Goal: Task Accomplishment & Management: Use online tool/utility

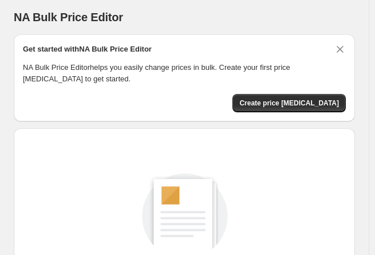
scroll to position [180, 0]
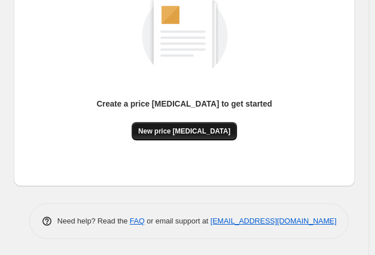
click at [201, 132] on span "New price [MEDICAL_DATA]" at bounding box center [184, 130] width 92 height 9
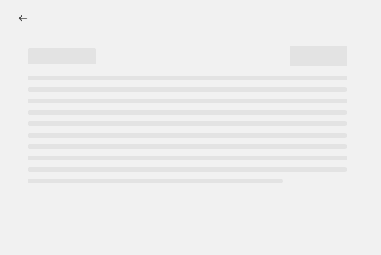
select select "percentage"
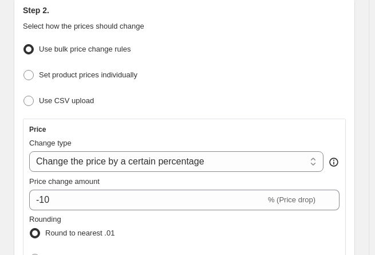
scroll to position [286, 0]
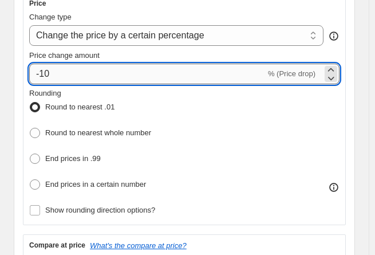
click at [98, 77] on input "-10" at bounding box center [147, 74] width 236 height 21
type input "-1"
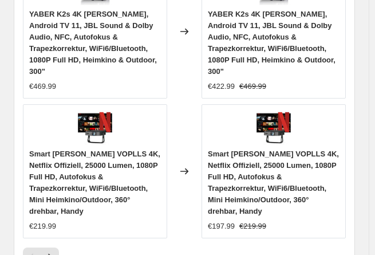
scroll to position [1634, 0]
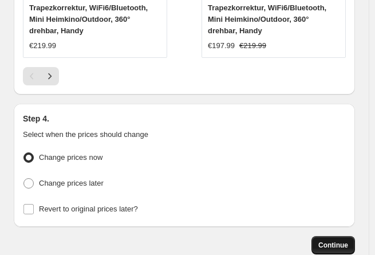
type input "-30"
click at [347, 240] on span "Continue" at bounding box center [333, 244] width 30 height 9
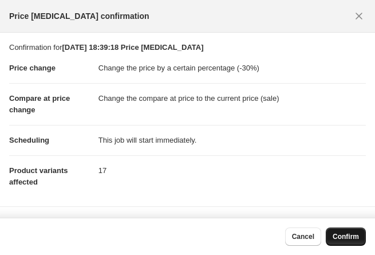
click at [337, 235] on span "Confirm" at bounding box center [345, 236] width 26 height 9
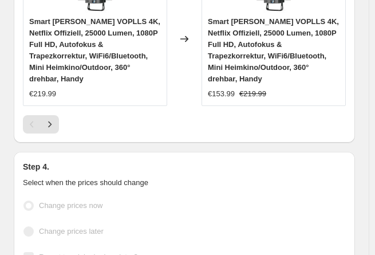
scroll to position [1663, 0]
select select "percentage"
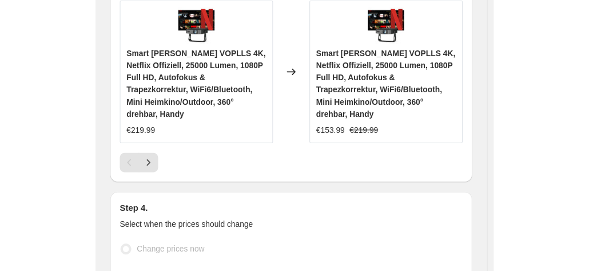
scroll to position [0, 0]
